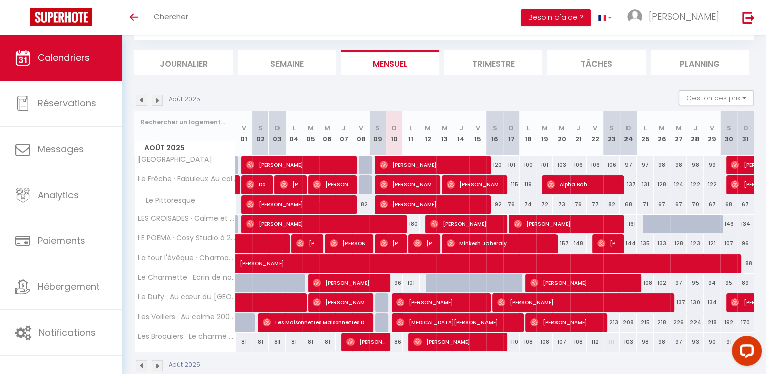
click at [157, 97] on img at bounding box center [157, 100] width 11 height 11
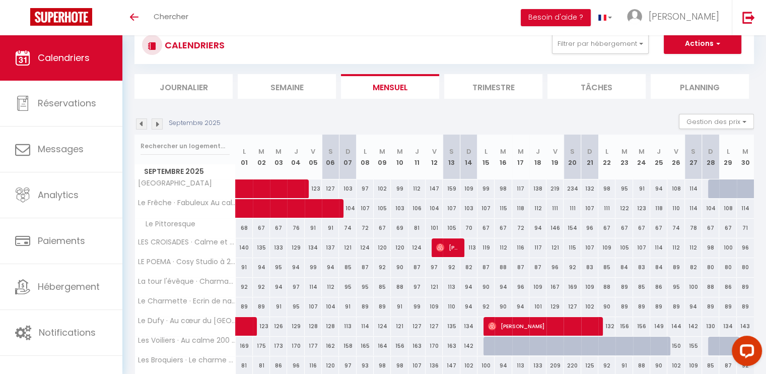
scroll to position [73, 0]
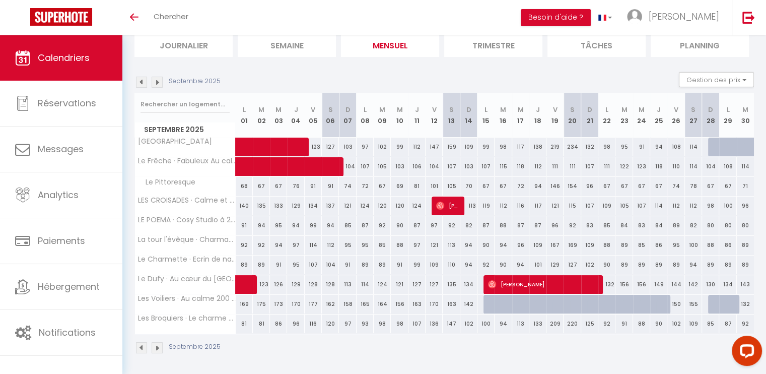
click at [159, 82] on img at bounding box center [157, 82] width 11 height 11
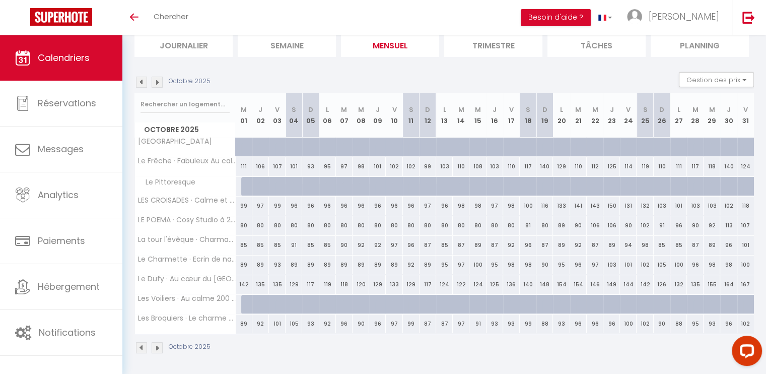
click at [141, 80] on img at bounding box center [141, 82] width 11 height 11
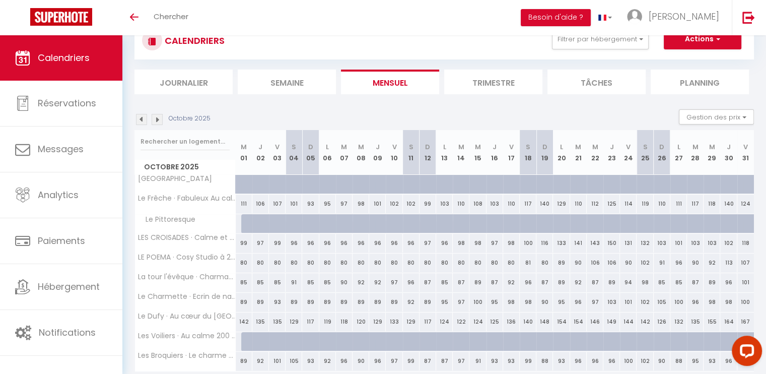
select select
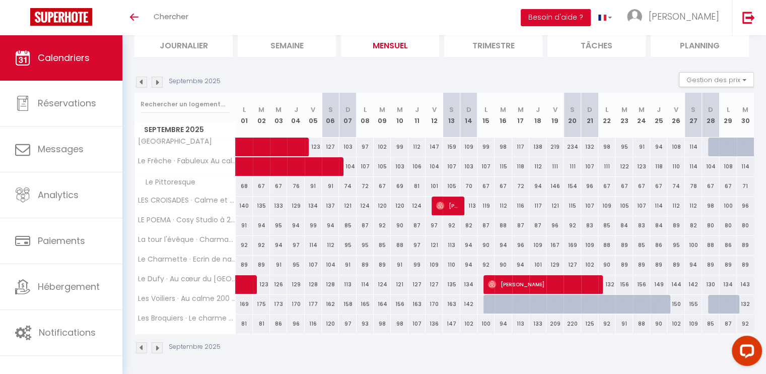
click at [743, 305] on div "132" at bounding box center [745, 304] width 17 height 19
type input "132"
select select "1"
type input "[DATE]"
type input "Mer 01 Octobre 2025"
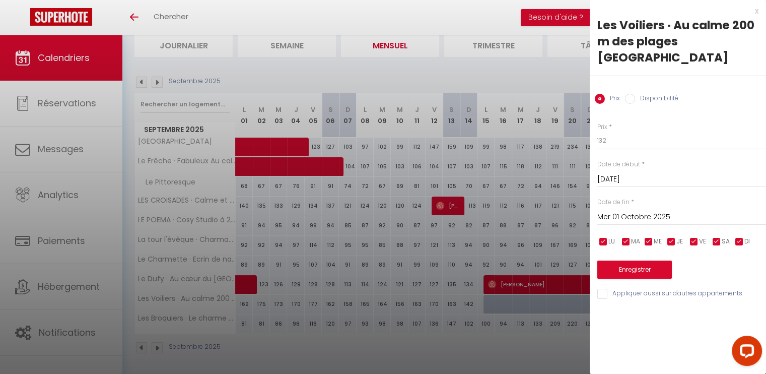
click at [670, 94] on label "Disponibilité" at bounding box center [656, 99] width 43 height 11
click at [635, 94] on input "Disponibilité" at bounding box center [630, 99] width 10 height 10
radio input "true"
radio input "false"
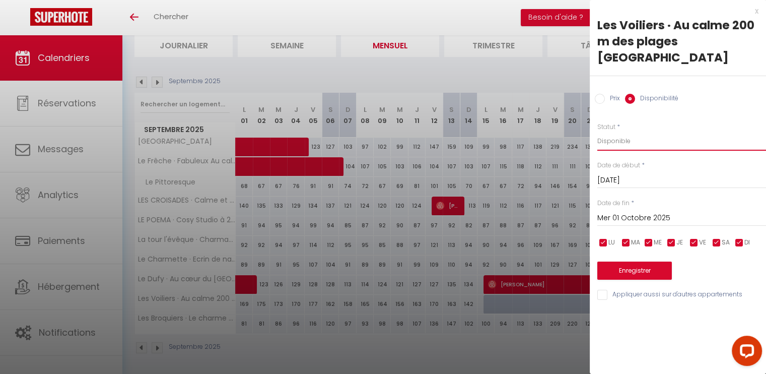
click at [622, 134] on select "Disponible Indisponible" at bounding box center [681, 140] width 169 height 19
select select "0"
click at [597, 131] on select "Disponible Indisponible" at bounding box center [681, 140] width 169 height 19
click at [633, 269] on button "Enregistrer" at bounding box center [634, 270] width 75 height 18
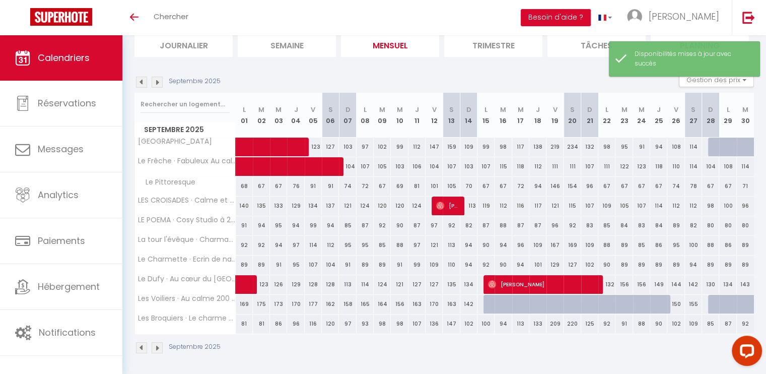
click at [677, 303] on div "150" at bounding box center [675, 304] width 17 height 19
select select "1"
type input "Ven 26 Septembre 2025"
type input "[DATE]"
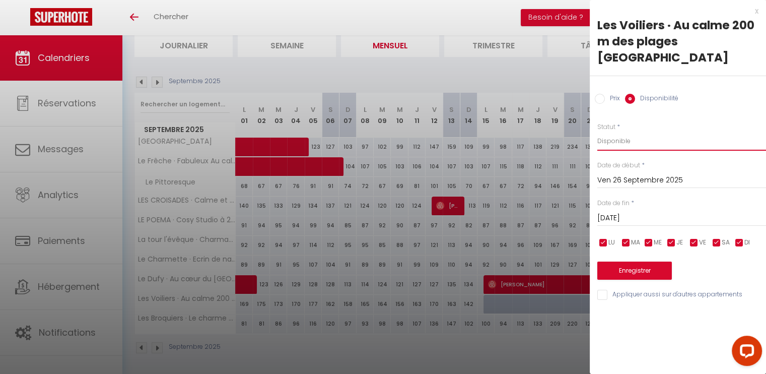
click at [615, 143] on select "Disponible Indisponible" at bounding box center [681, 140] width 169 height 19
select select "0"
click at [597, 131] on select "Disponible Indisponible" at bounding box center [681, 140] width 169 height 19
click at [628, 265] on button "Enregistrer" at bounding box center [634, 270] width 75 height 18
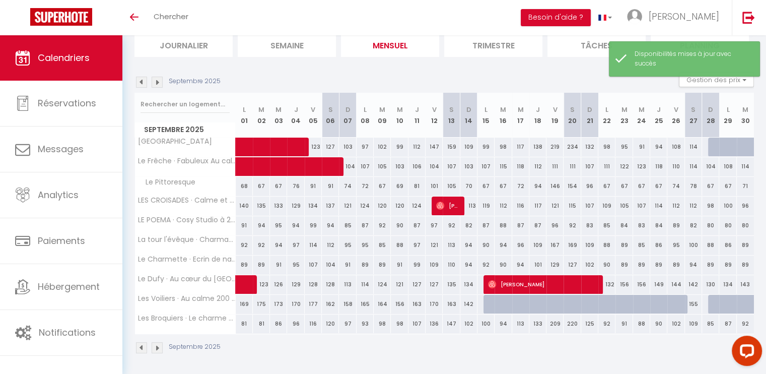
click at [693, 301] on div "155" at bounding box center [693, 304] width 17 height 19
select select "1"
type input "[DATE]"
type input "Dim 28 Septembre 2025"
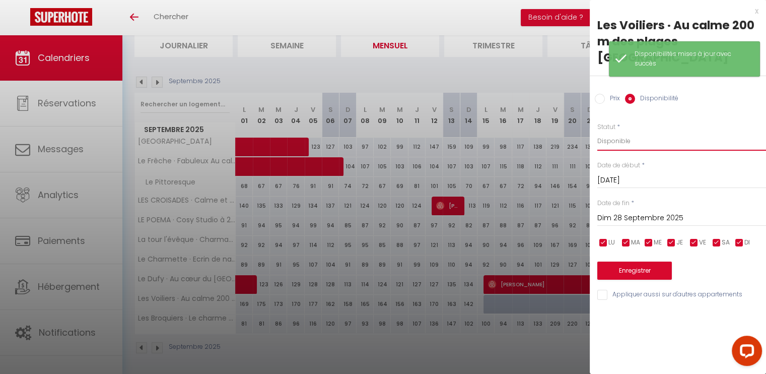
click at [640, 142] on select "Disponible Indisponible" at bounding box center [681, 140] width 169 height 19
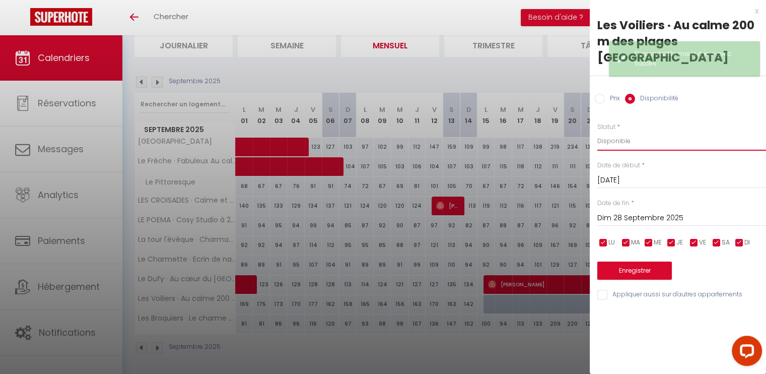
select select "0"
click at [597, 131] on select "Disponible Indisponible" at bounding box center [681, 140] width 169 height 19
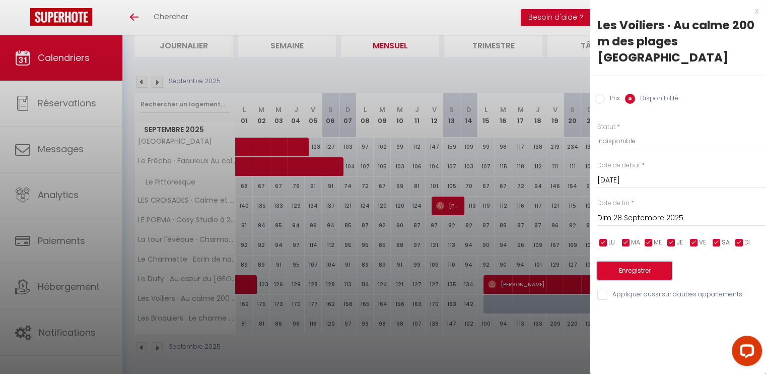
click at [635, 267] on button "Enregistrer" at bounding box center [634, 270] width 75 height 18
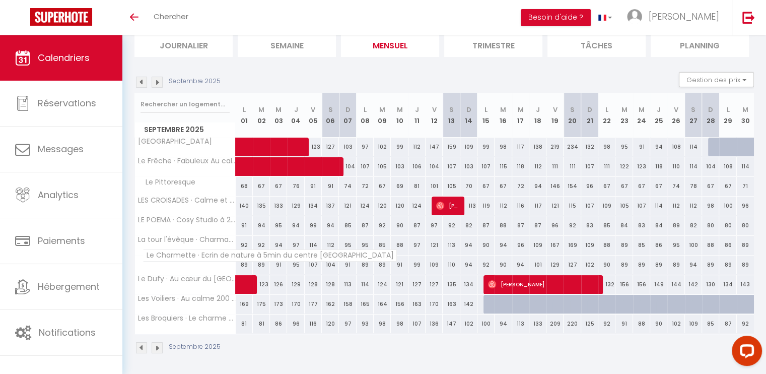
click at [333, 259] on span "Le Charmette · Ecrin de nature à 5min du centre [GEOGRAPHIC_DATA]" at bounding box center [270, 255] width 254 height 12
